Goal: Complete application form: Complete application form

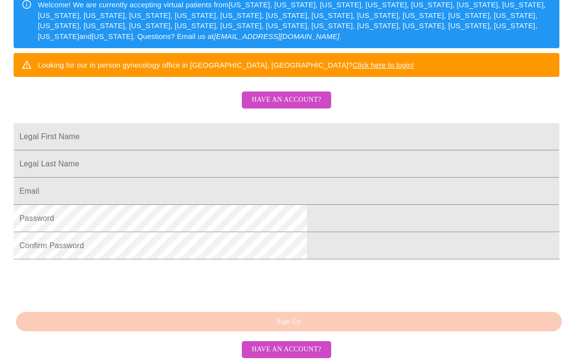
scroll to position [172, 0]
click at [299, 106] on span "Have an account?" at bounding box center [286, 100] width 69 height 12
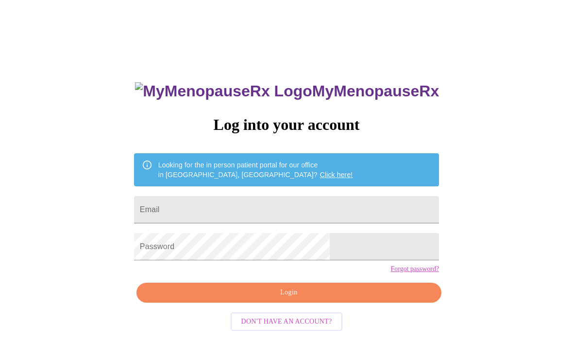
click at [286, 206] on input "Email" at bounding box center [286, 209] width 305 height 27
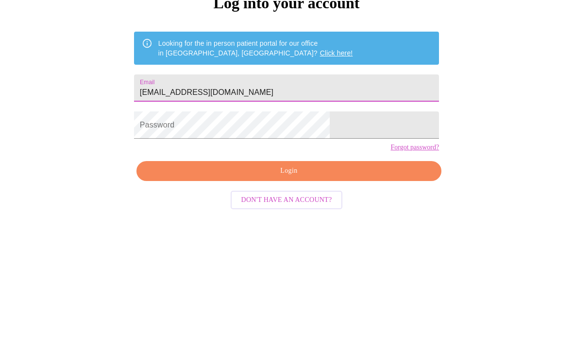
type input "[EMAIL_ADDRESS][DOMAIN_NAME]"
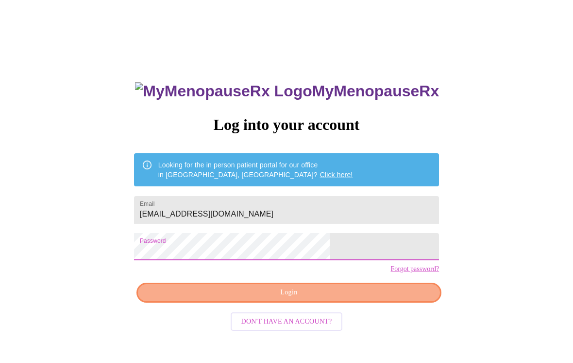
click at [355, 298] on span "Login" at bounding box center [289, 292] width 283 height 12
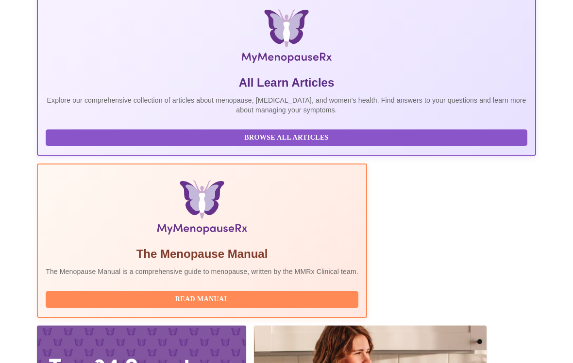
scroll to position [177, 0]
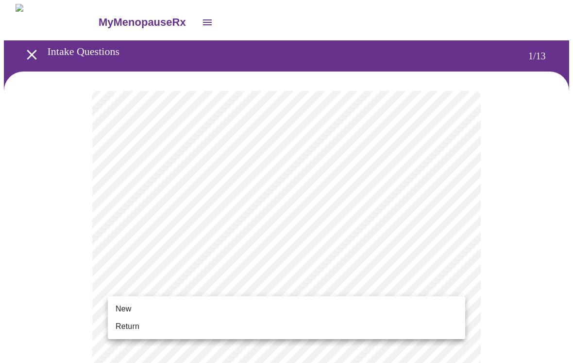
click at [122, 309] on span "New" at bounding box center [124, 309] width 16 height 12
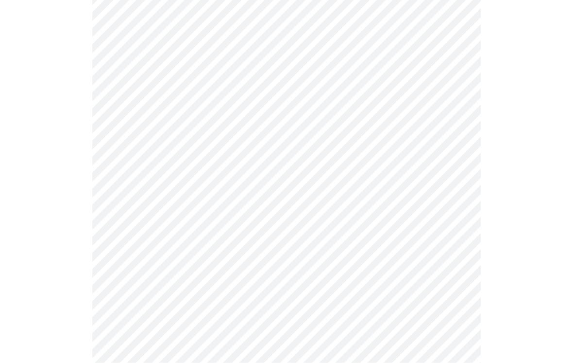
scroll to position [480, 0]
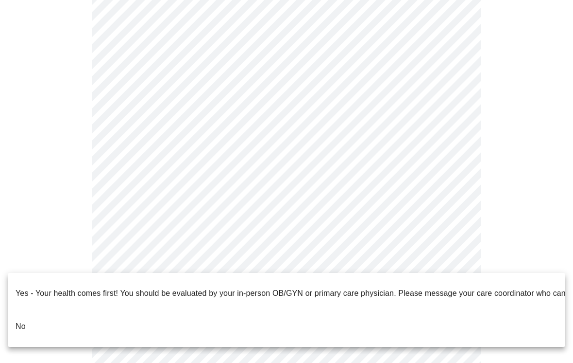
click at [19, 320] on p "No" at bounding box center [21, 326] width 10 height 12
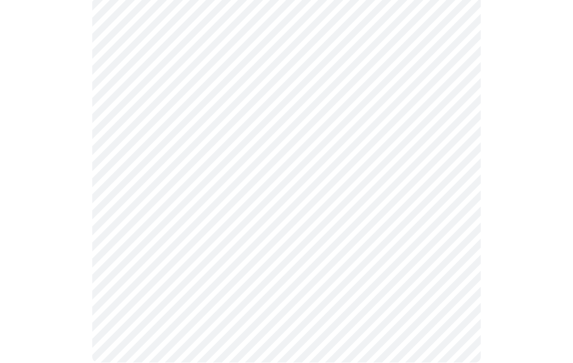
scroll to position [0, 0]
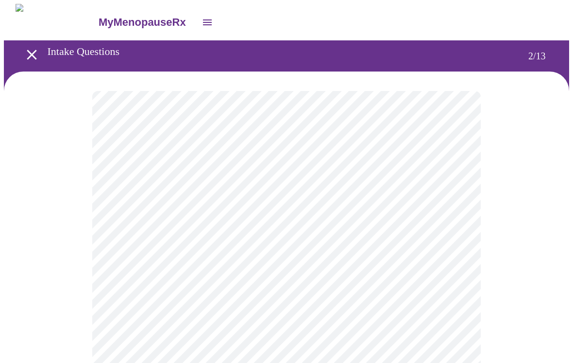
click at [465, 197] on body "MyMenopauseRx Intake Questions 2 / 13" at bounding box center [287, 295] width 566 height 583
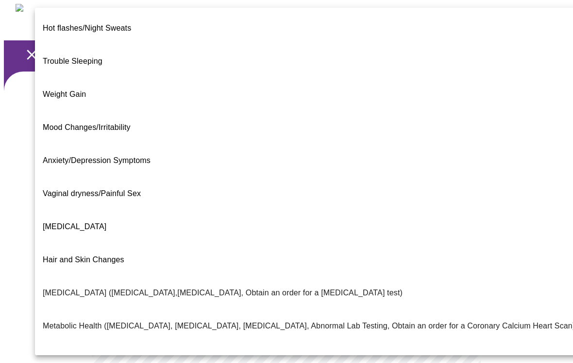
click at [75, 287] on p "[MEDICAL_DATA] ([MEDICAL_DATA],[MEDICAL_DATA], Obtain an order for a [MEDICAL_D…" at bounding box center [223, 293] width 360 height 12
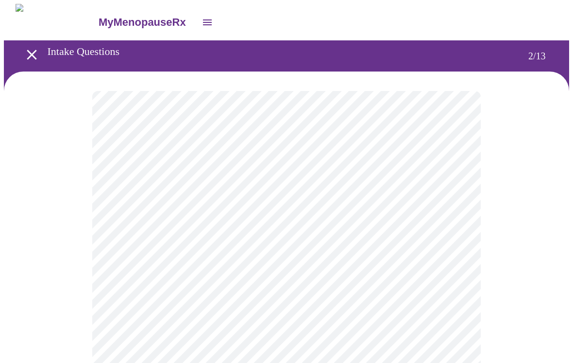
click at [452, 305] on body "MyMenopauseRx Intake Questions 2 / 13" at bounding box center [287, 292] width 566 height 577
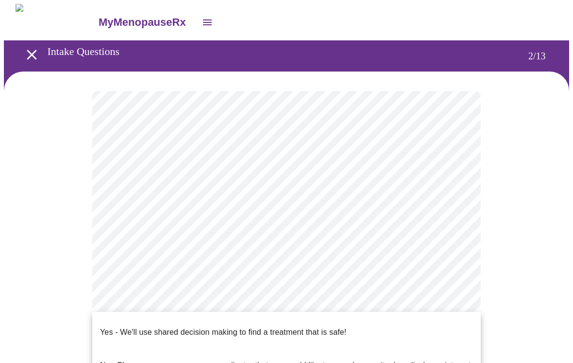
click at [330, 326] on p "Yes - We'll use shared decision making to find a treatment that is safe!" at bounding box center [223, 332] width 246 height 12
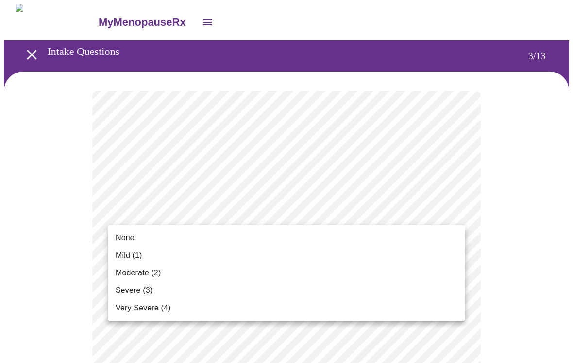
click at [123, 230] on li "None" at bounding box center [287, 237] width 358 height 17
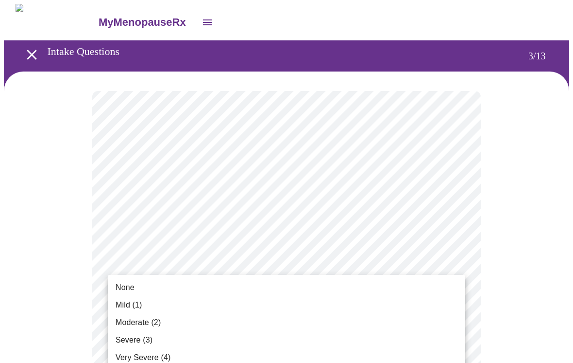
click at [122, 288] on span "None" at bounding box center [125, 287] width 19 height 12
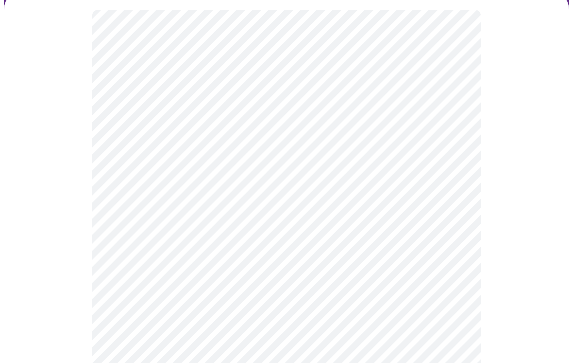
scroll to position [82, 0]
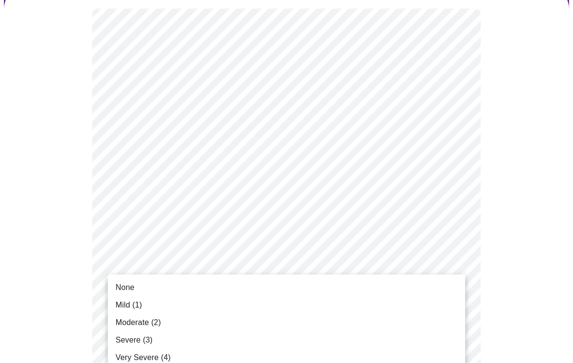
scroll to position [83, 0]
click at [129, 295] on li "None" at bounding box center [287, 286] width 358 height 17
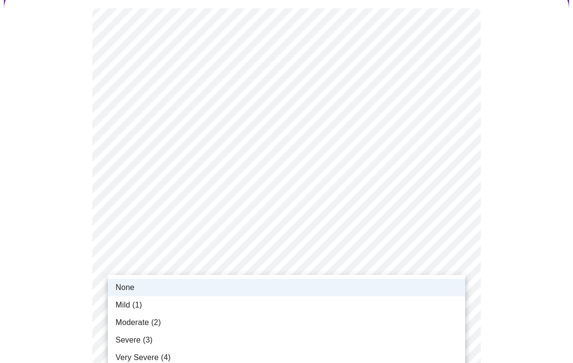
click at [123, 307] on span "Mild (1)" at bounding box center [129, 305] width 27 height 12
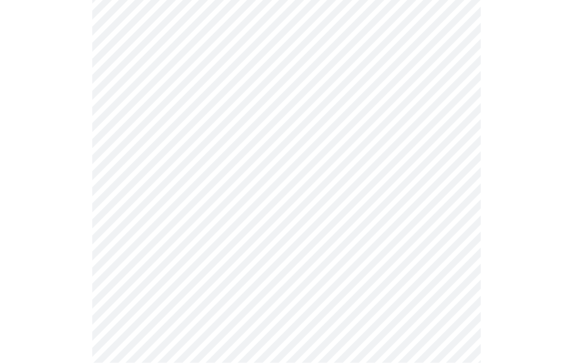
scroll to position [165, 0]
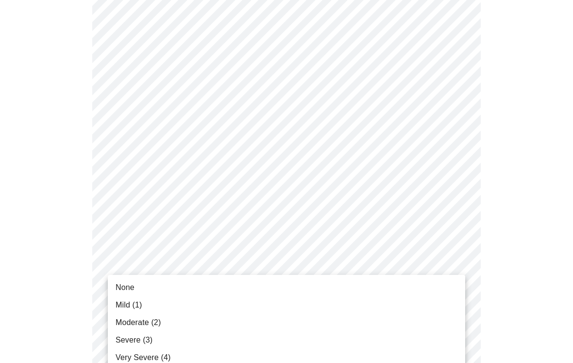
click at [133, 279] on li "None" at bounding box center [287, 286] width 358 height 17
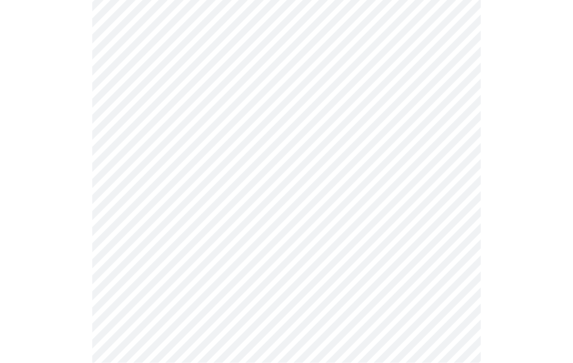
scroll to position [250, 0]
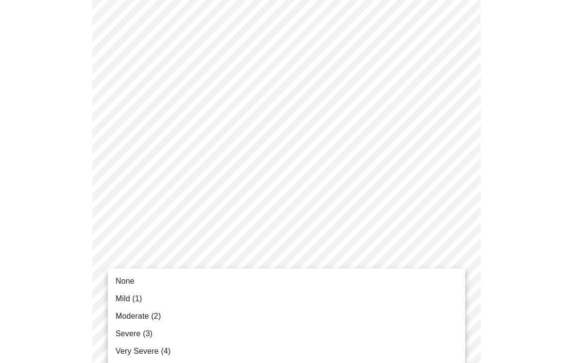
click at [123, 279] on span "None" at bounding box center [125, 281] width 19 height 12
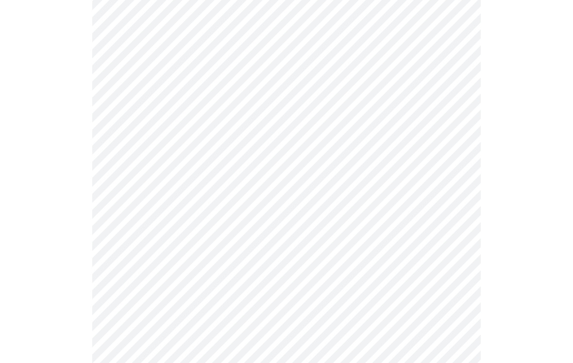
click at [463, 316] on body "MyMenopauseRx Intake Questions 3 / 13" at bounding box center [287, 365] width 566 height 1222
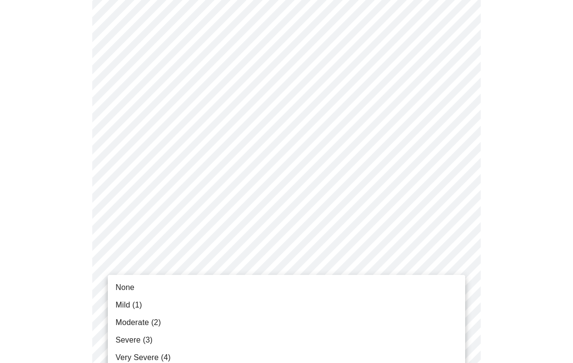
click at [124, 284] on span "None" at bounding box center [125, 287] width 19 height 12
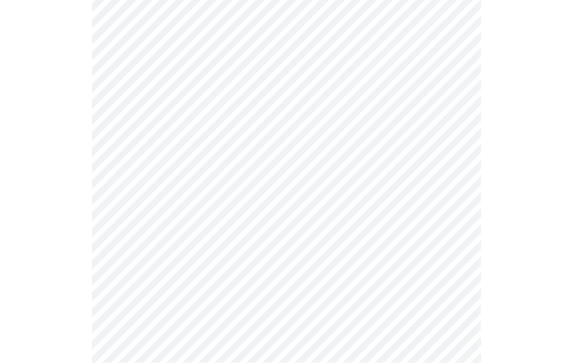
scroll to position [345, 0]
click at [461, 297] on body "MyMenopauseRx Intake Questions 3 / 13" at bounding box center [287, 263] width 566 height 1209
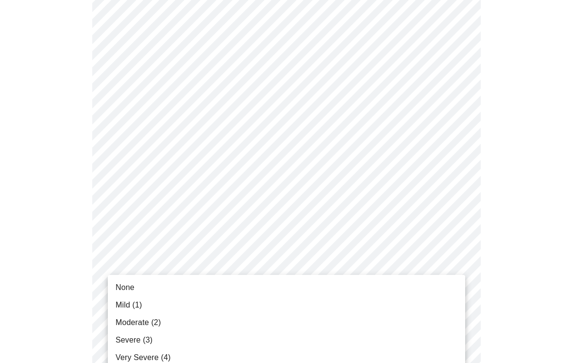
click at [127, 304] on span "Mild (1)" at bounding box center [129, 305] width 27 height 12
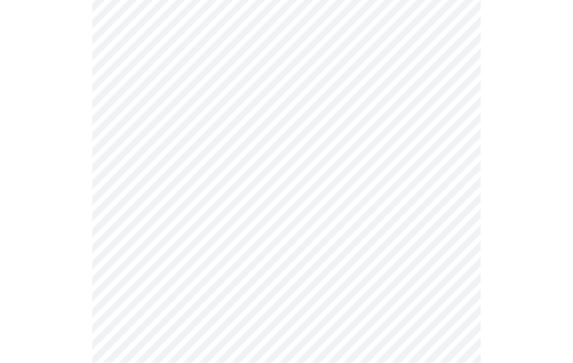
click at [464, 298] on body "MyMenopauseRx Intake Questions 3 / 13" at bounding box center [287, 178] width 566 height 1196
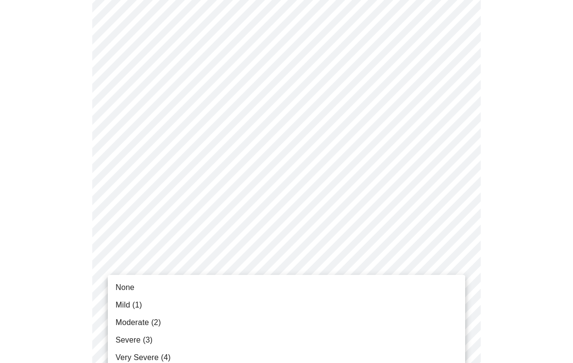
click at [130, 285] on span "None" at bounding box center [125, 287] width 19 height 12
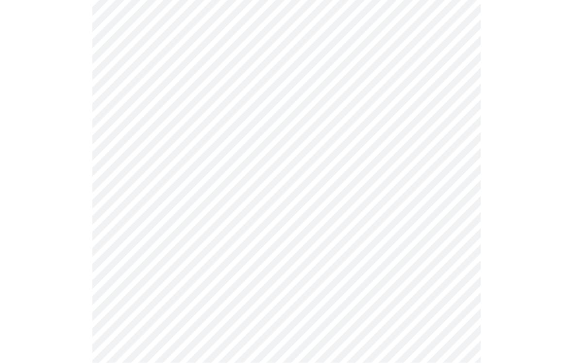
scroll to position [535, 0]
click at [459, 262] on body "MyMenopauseRx Intake Questions 3 / 13" at bounding box center [287, 60] width 566 height 1182
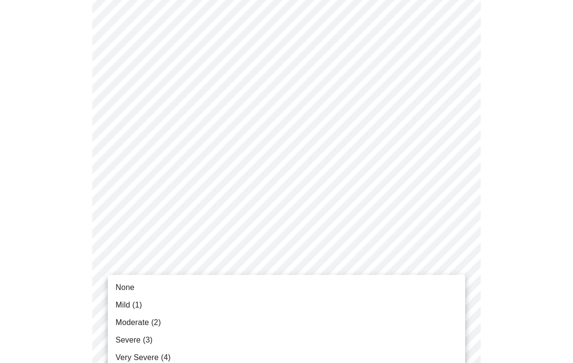
click at [125, 303] on span "Mild (1)" at bounding box center [129, 305] width 27 height 12
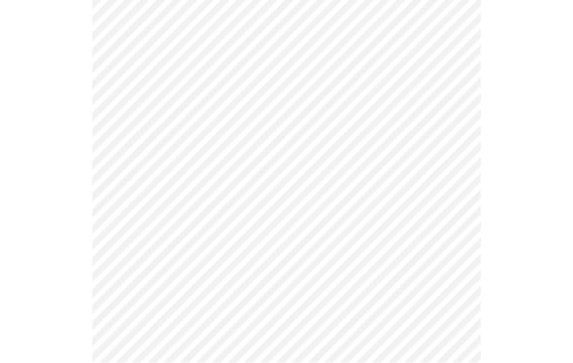
scroll to position [604, 0]
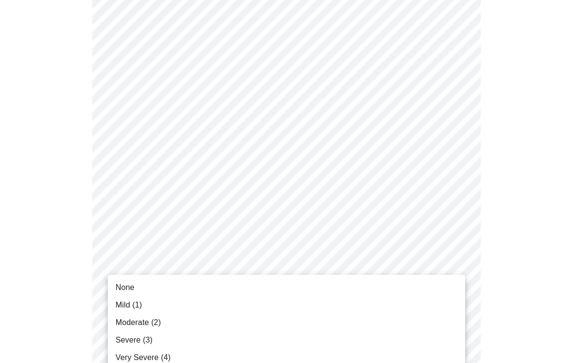
click at [134, 303] on span "Mild (1)" at bounding box center [129, 305] width 27 height 12
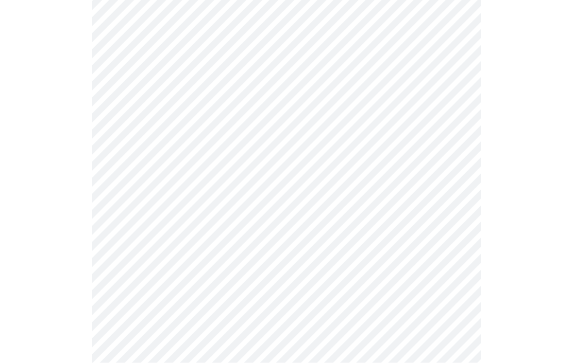
scroll to position [702, 0]
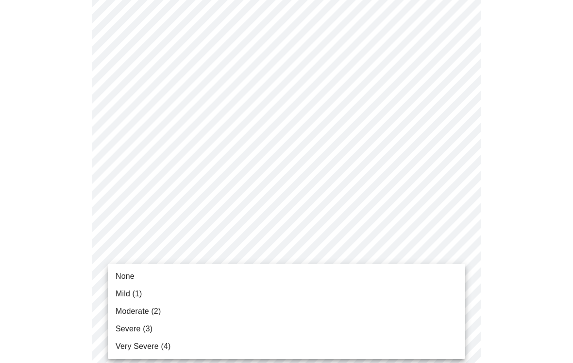
click at [153, 313] on span "Moderate (2)" at bounding box center [138, 311] width 45 height 12
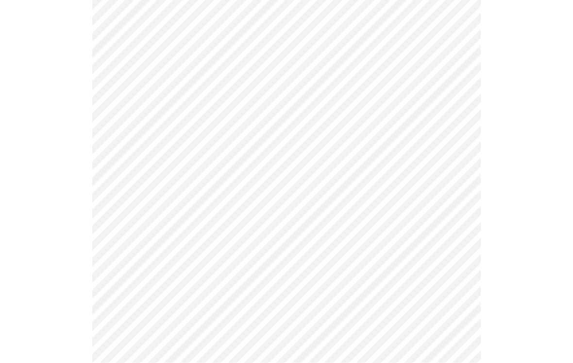
scroll to position [267, 0]
click at [463, 283] on body "MyMenopauseRx Intake Questions 4 / 13" at bounding box center [287, 196] width 566 height 918
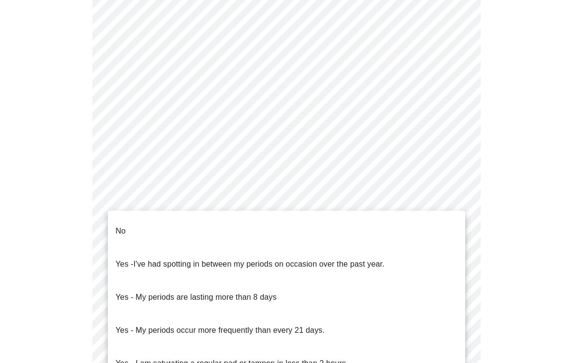
click at [122, 226] on p "No" at bounding box center [121, 231] width 10 height 12
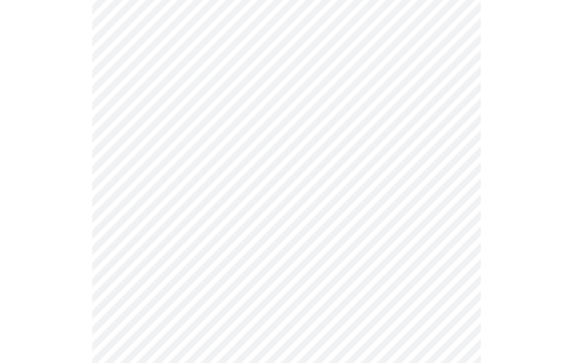
scroll to position [361, 0]
click at [462, 261] on body "MyMenopauseRx Intake Questions 4 / 13" at bounding box center [287, 99] width 566 height 912
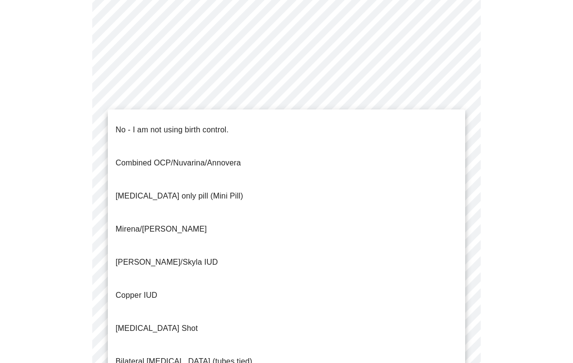
click at [223, 124] on p "No - I am not using birth control." at bounding box center [172, 130] width 113 height 12
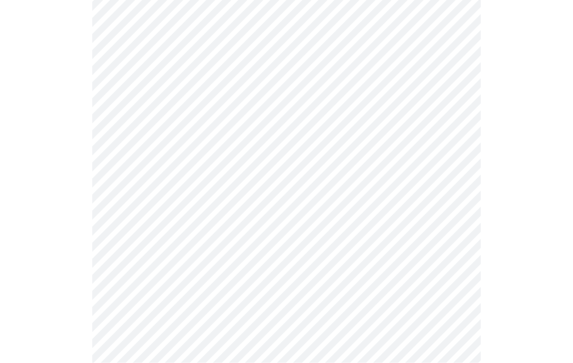
click at [462, 250] on body "MyMenopauseRx Intake Questions 4 / 13" at bounding box center [287, 15] width 566 height 907
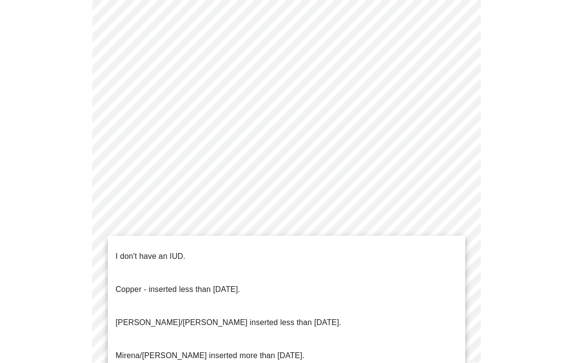
scroll to position [442, 0]
click at [166, 250] on p "I don't have an IUD." at bounding box center [151, 256] width 70 height 12
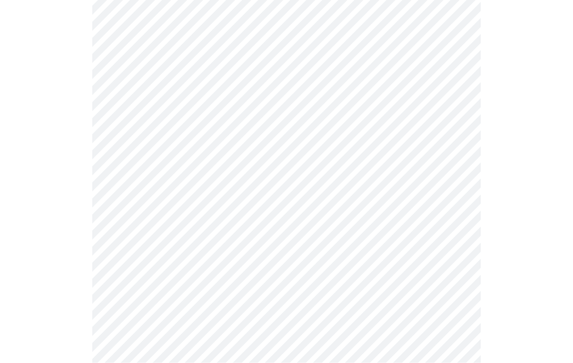
scroll to position [486, 0]
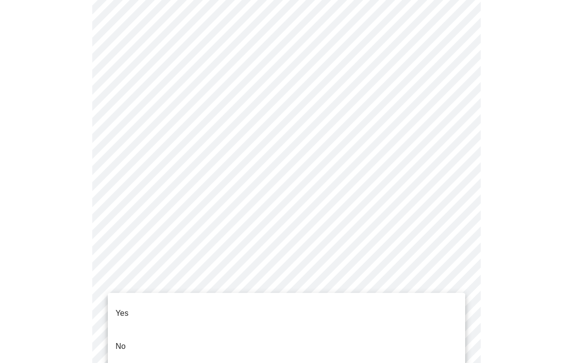
click at [127, 307] on p "Yes" at bounding box center [122, 313] width 13 height 12
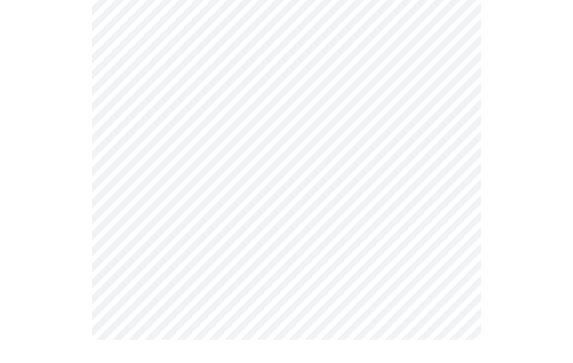
scroll to position [0, 0]
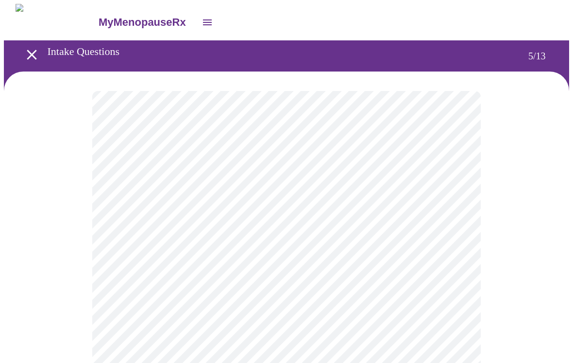
click at [461, 255] on body "MyMenopauseRx Intake Questions 5 / 13" at bounding box center [287, 352] width 566 height 696
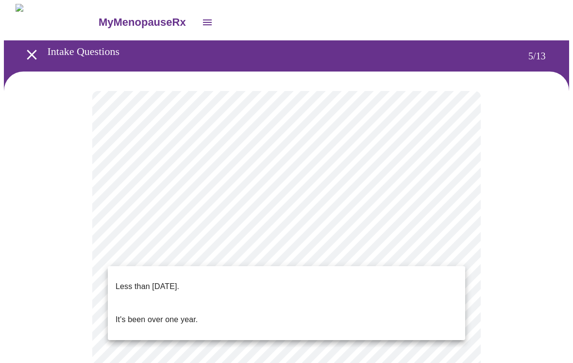
click at [179, 280] on p "Less than [DATE]." at bounding box center [148, 286] width 64 height 12
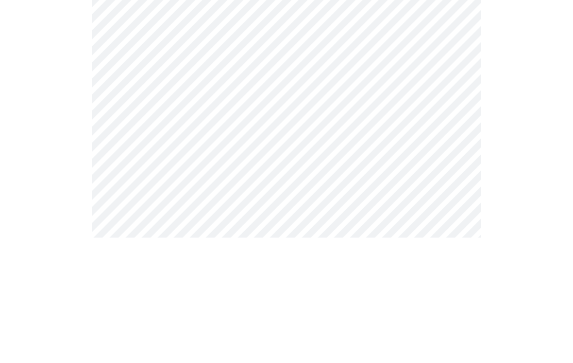
click at [335, 159] on body "MyMenopauseRx Intake Questions 6 / 13" at bounding box center [287, 263] width 566 height 518
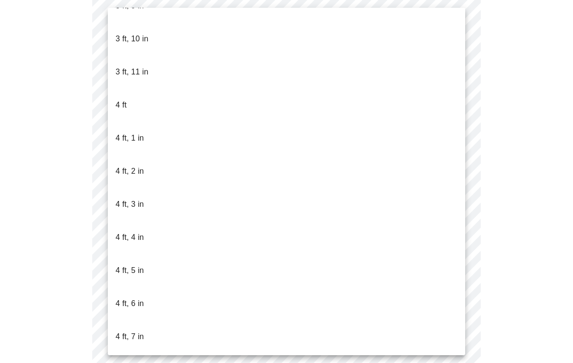
scroll to position [392, 0]
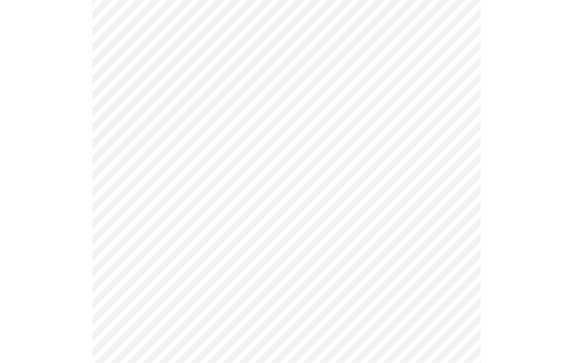
scroll to position [2374, 0]
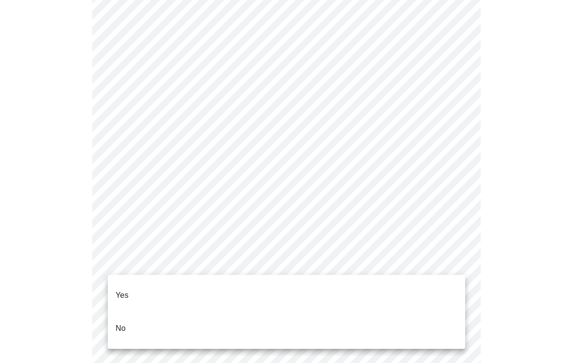
click at [127, 314] on li "No" at bounding box center [287, 328] width 358 height 33
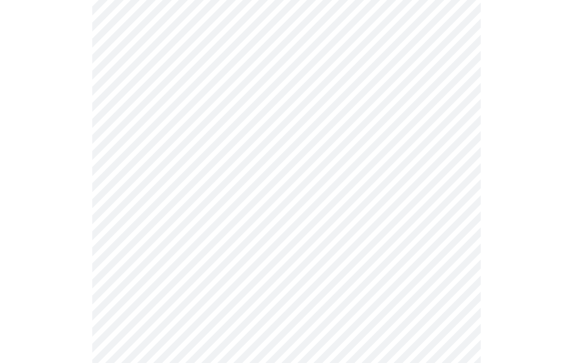
scroll to position [570, 0]
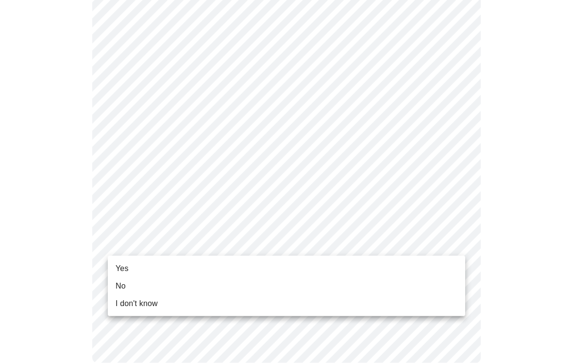
scroll to position [570, 0]
click at [140, 307] on span "I don't know" at bounding box center [137, 303] width 42 height 12
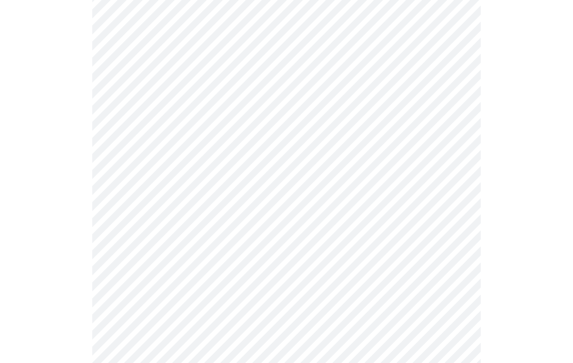
scroll to position [0, 0]
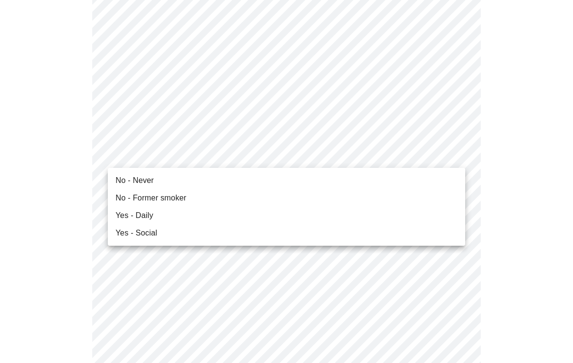
click at [186, 197] on li "No - Former smoker" at bounding box center [287, 197] width 358 height 17
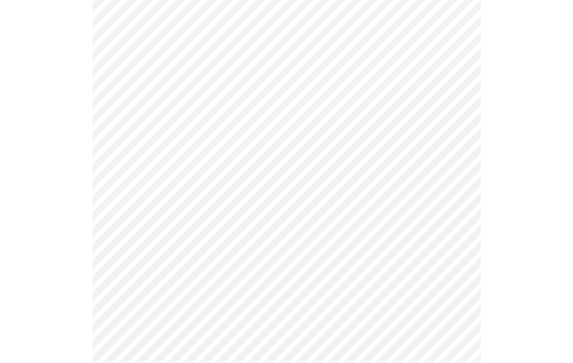
scroll to position [649, 0]
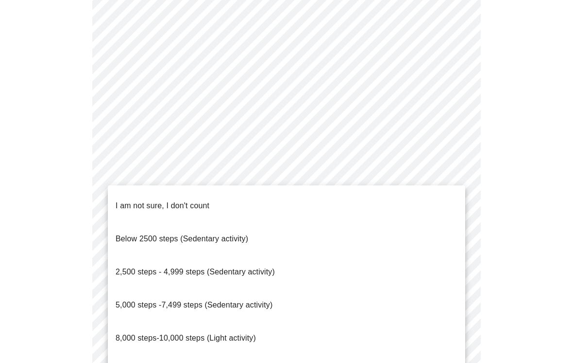
click at [240, 333] on span "8,000 steps-10,000 steps (Light activity)" at bounding box center [186, 337] width 140 height 8
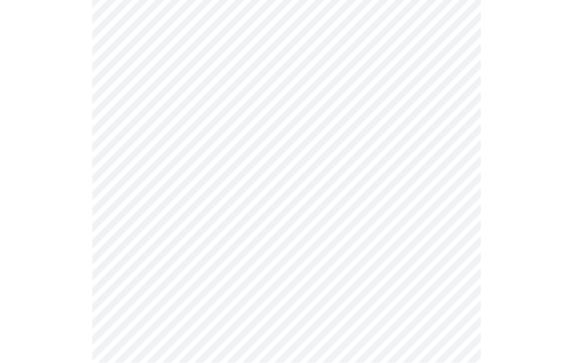
scroll to position [766, 0]
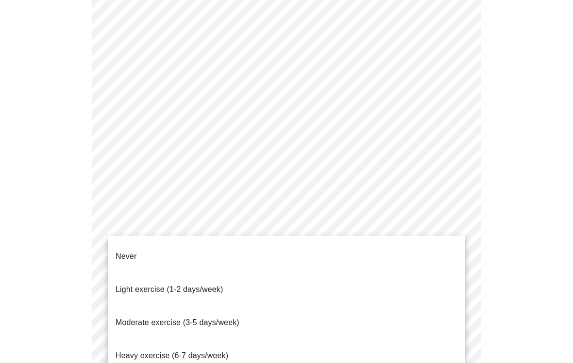
click at [201, 285] on span "Light exercise (1-2 days/week)" at bounding box center [170, 289] width 108 height 8
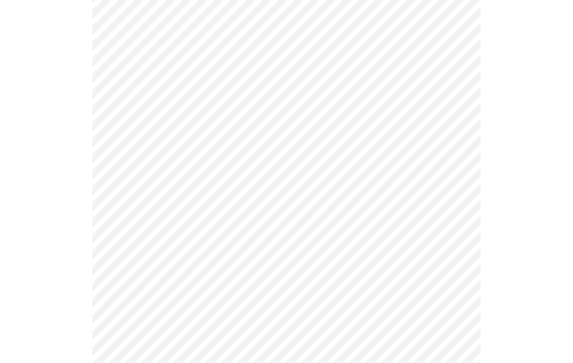
scroll to position [851, 0]
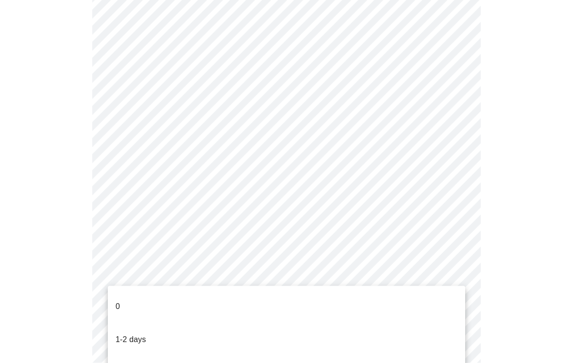
scroll to position [851, 0]
click at [127, 296] on li "0" at bounding box center [287, 306] width 358 height 33
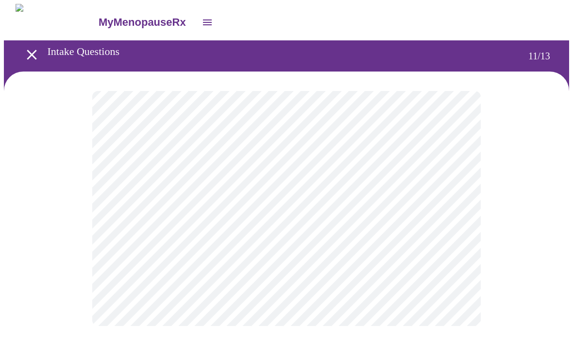
scroll to position [0, 0]
click at [461, 205] on body "MyMenopauseRx Intake Questions 12 / 13" at bounding box center [287, 165] width 566 height 323
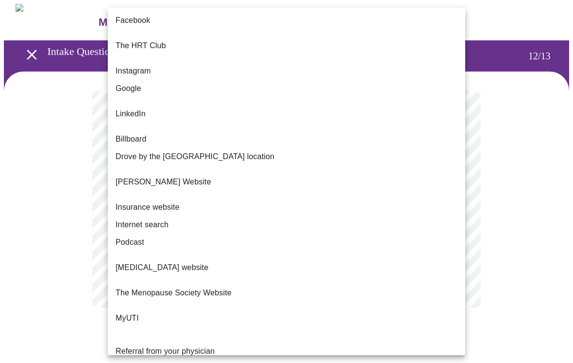
click at [198, 347] on span "Referral from your physician" at bounding box center [165, 351] width 99 height 8
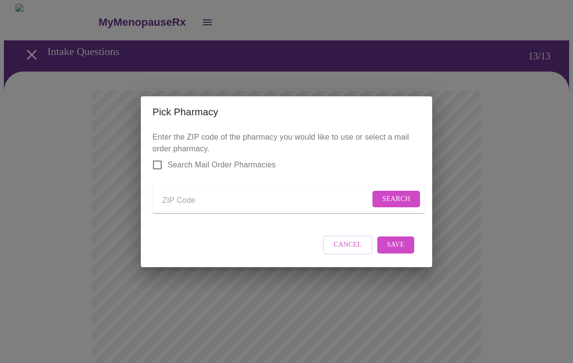
click at [354, 251] on span "Cancel" at bounding box center [348, 245] width 28 height 12
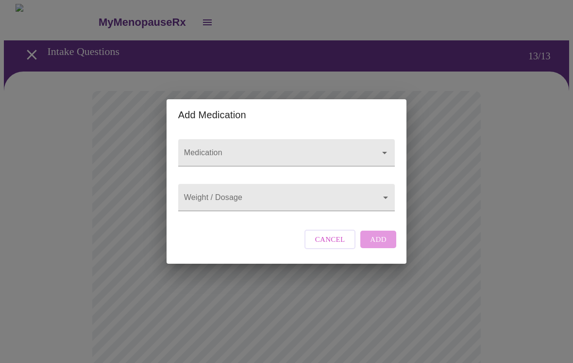
click at [386, 147] on icon "Open" at bounding box center [385, 153] width 12 height 12
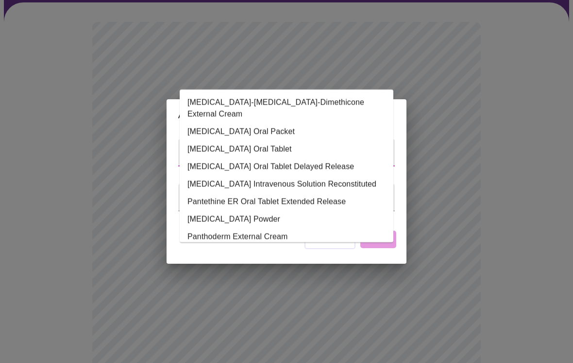
type input "pant"
click at [343, 249] on button "Cancel" at bounding box center [331, 238] width 52 height 19
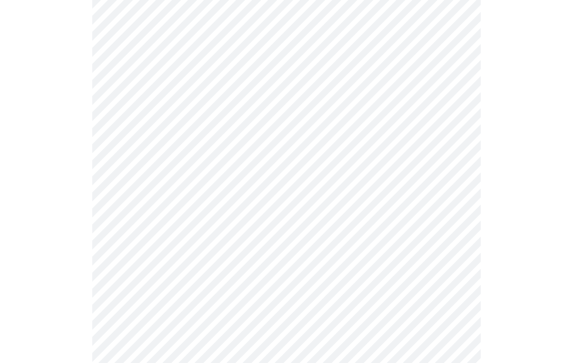
scroll to position [352, 0]
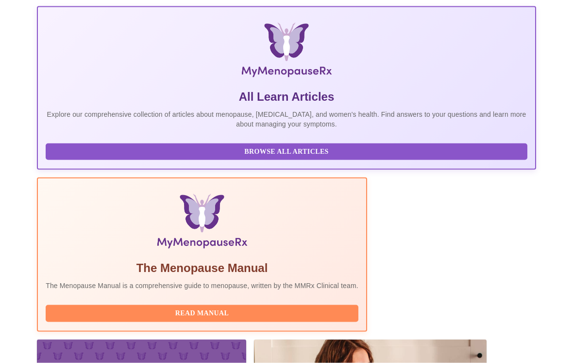
scroll to position [177, 0]
